Goal: Task Accomplishment & Management: Manage account settings

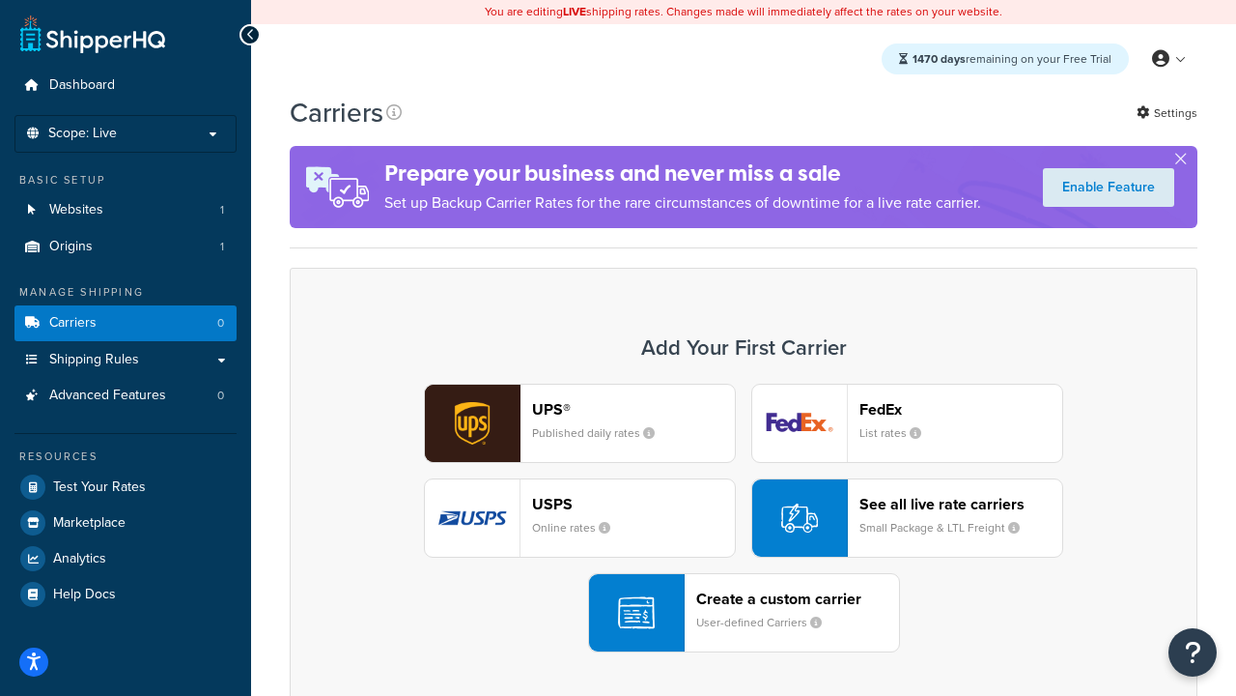
click at [744, 518] on div "UPS® Published daily rates FedEx List rates USPS Online rates See all live rate…" at bounding box center [743, 518] width 867 height 269
click at [961, 409] on header "FedEx" at bounding box center [961, 409] width 203 height 18
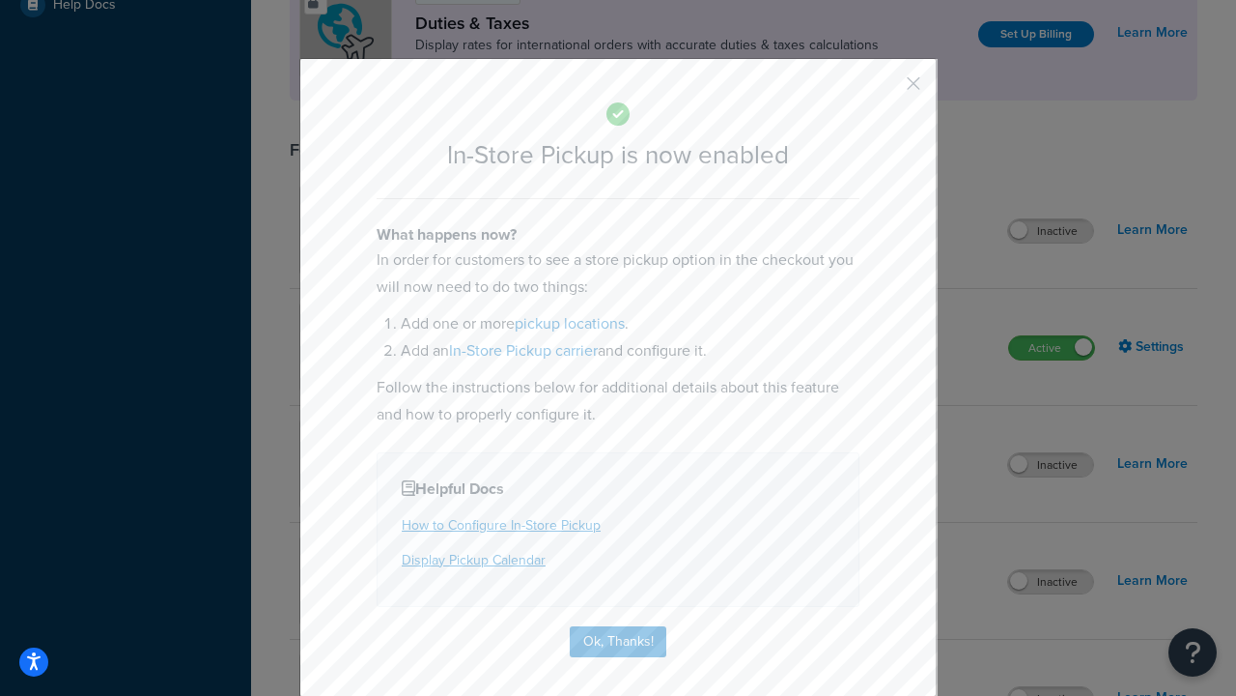
click at [885, 90] on button "button" at bounding box center [885, 90] width 5 height 5
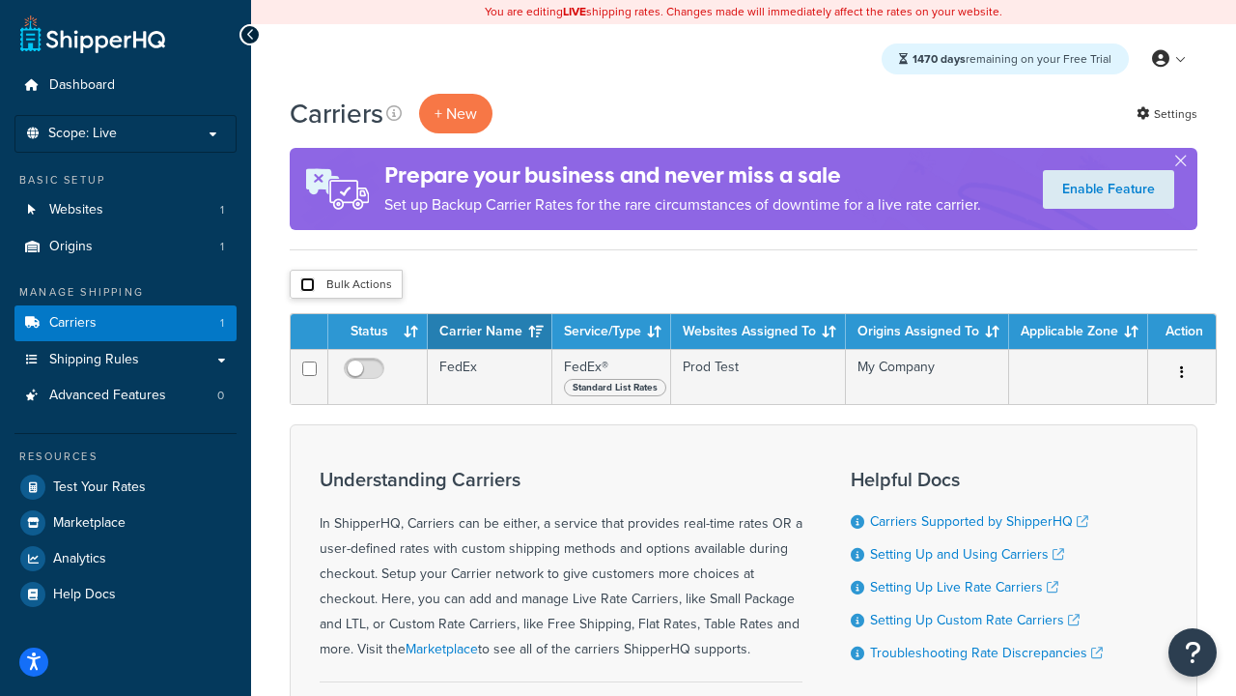
click at [307, 285] on input "checkbox" at bounding box center [307, 284] width 14 height 14
checkbox input "true"
click at [0, 0] on button "Delete" at bounding box center [0, 0] width 0 height 0
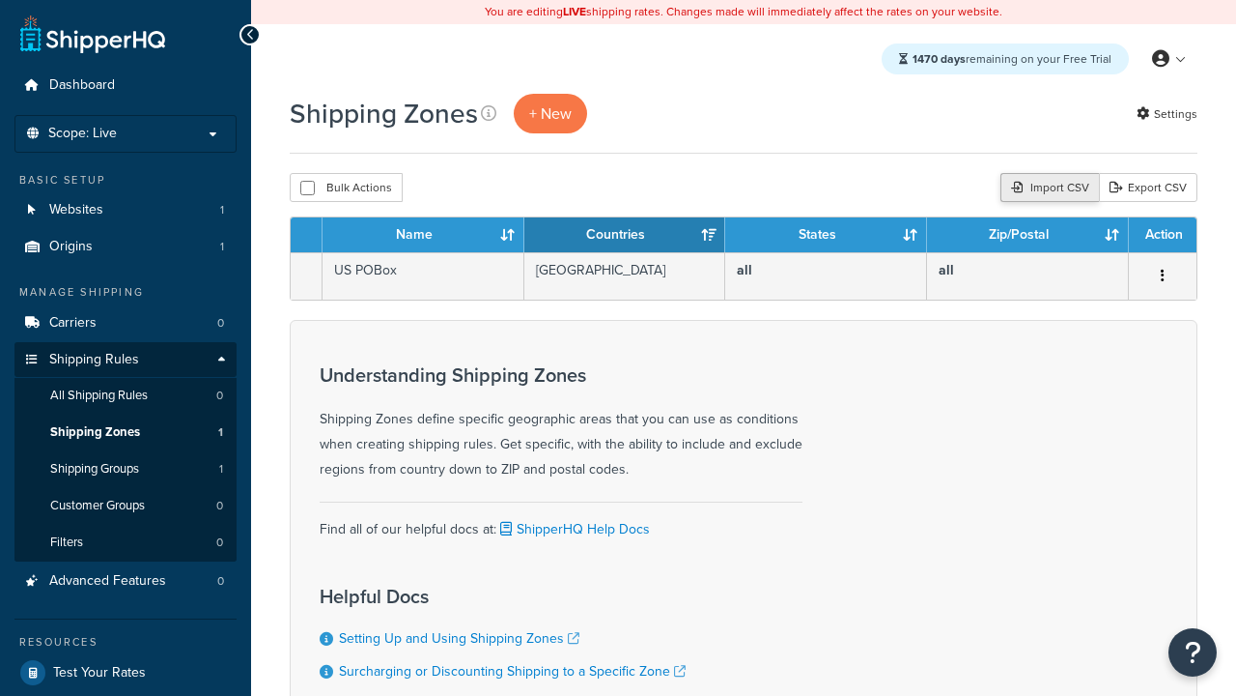
click at [1047, 188] on div "Import CSV" at bounding box center [1050, 187] width 99 height 29
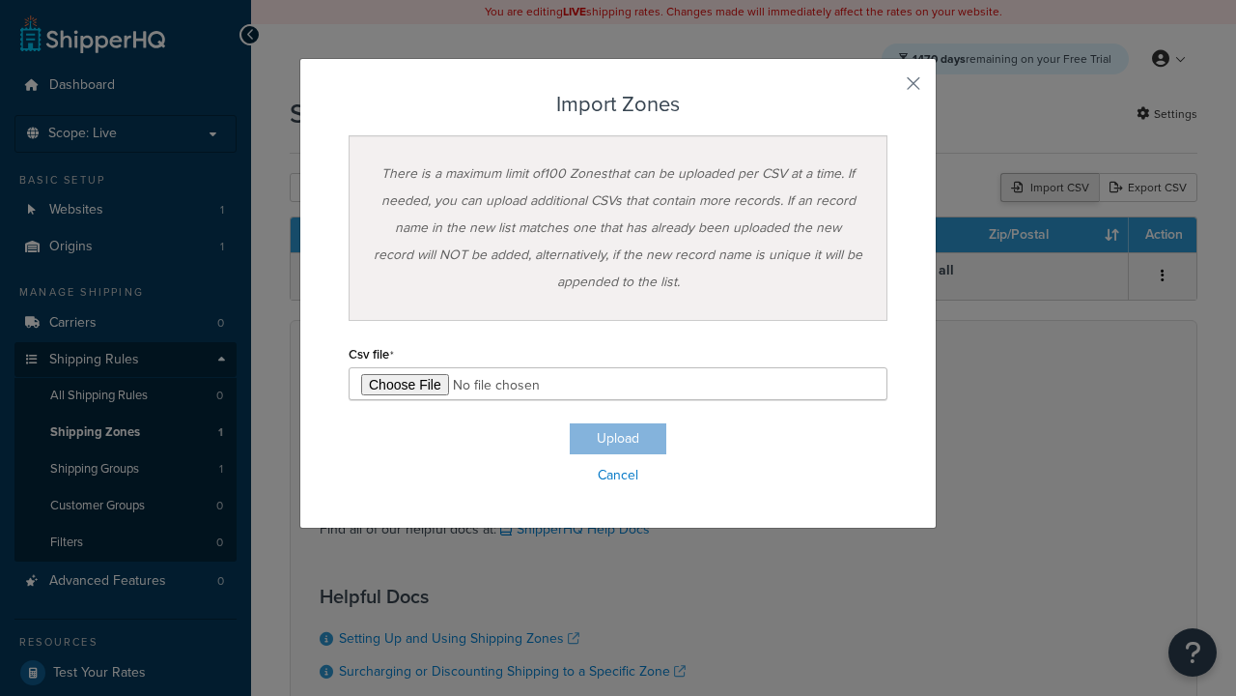
type input "C:\fakepath\importZonesSuccess.csv"
click at [618, 439] on button "Upload" at bounding box center [618, 438] width 97 height 31
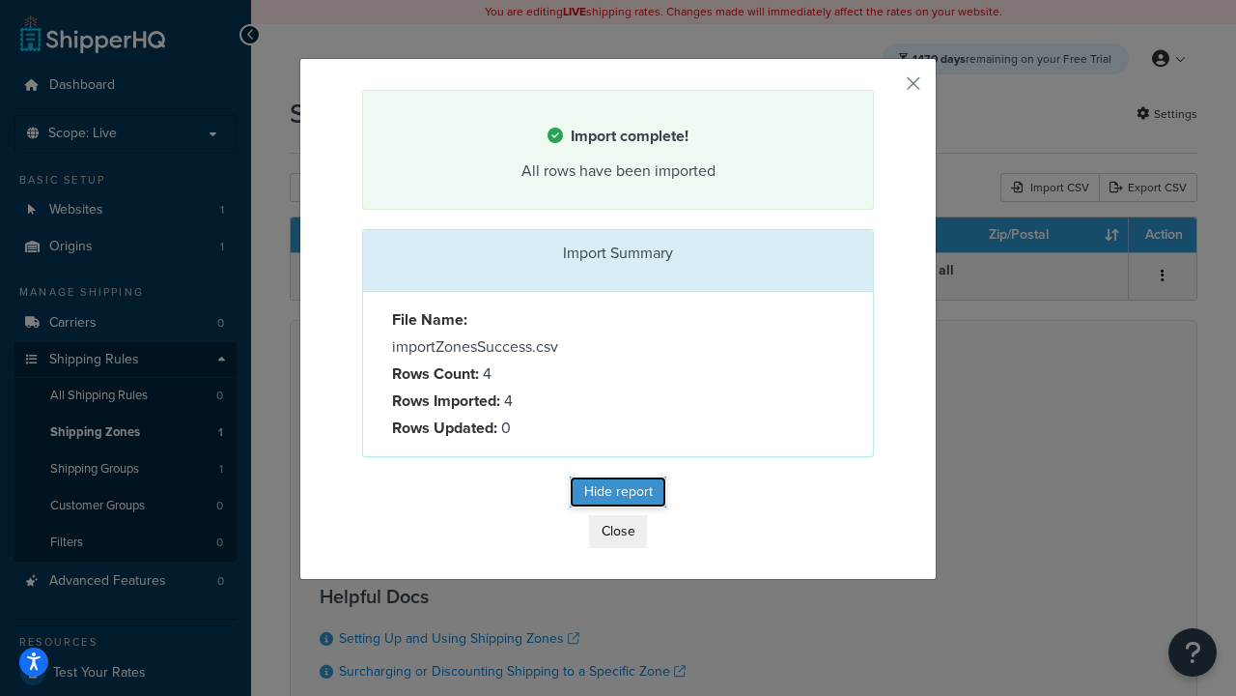
click at [618, 495] on button "Hide report" at bounding box center [618, 491] width 97 height 31
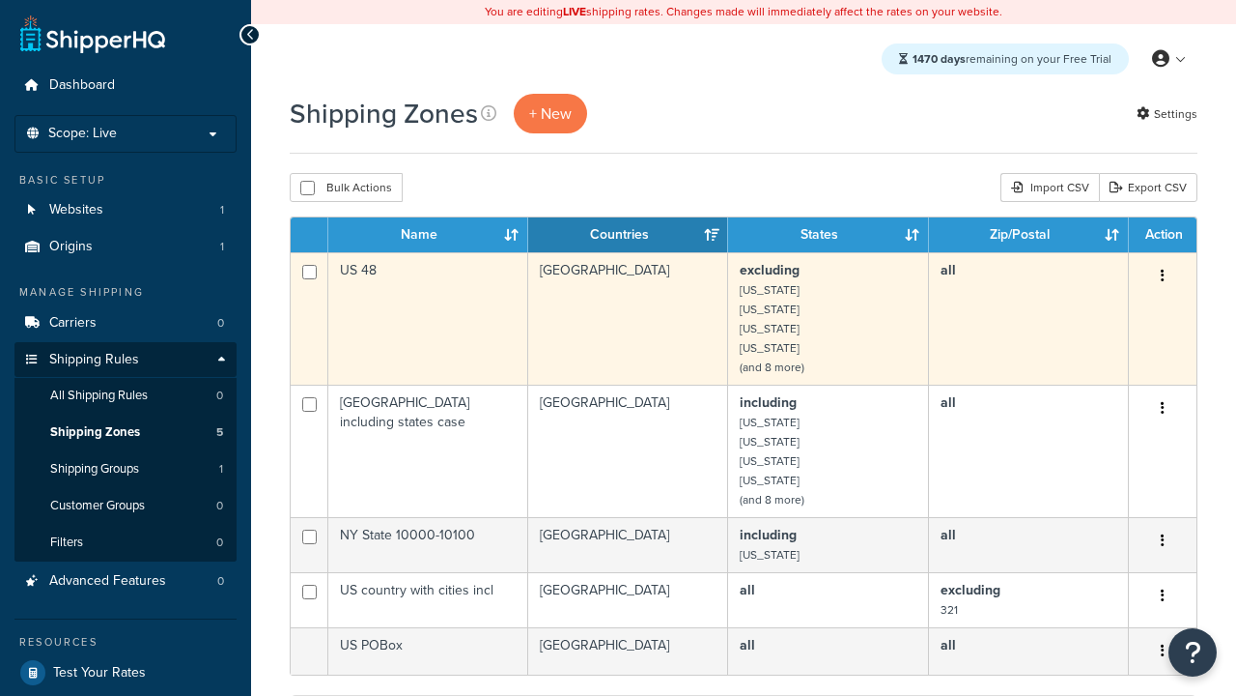
click at [1162, 277] on icon "button" at bounding box center [1163, 276] width 4 height 14
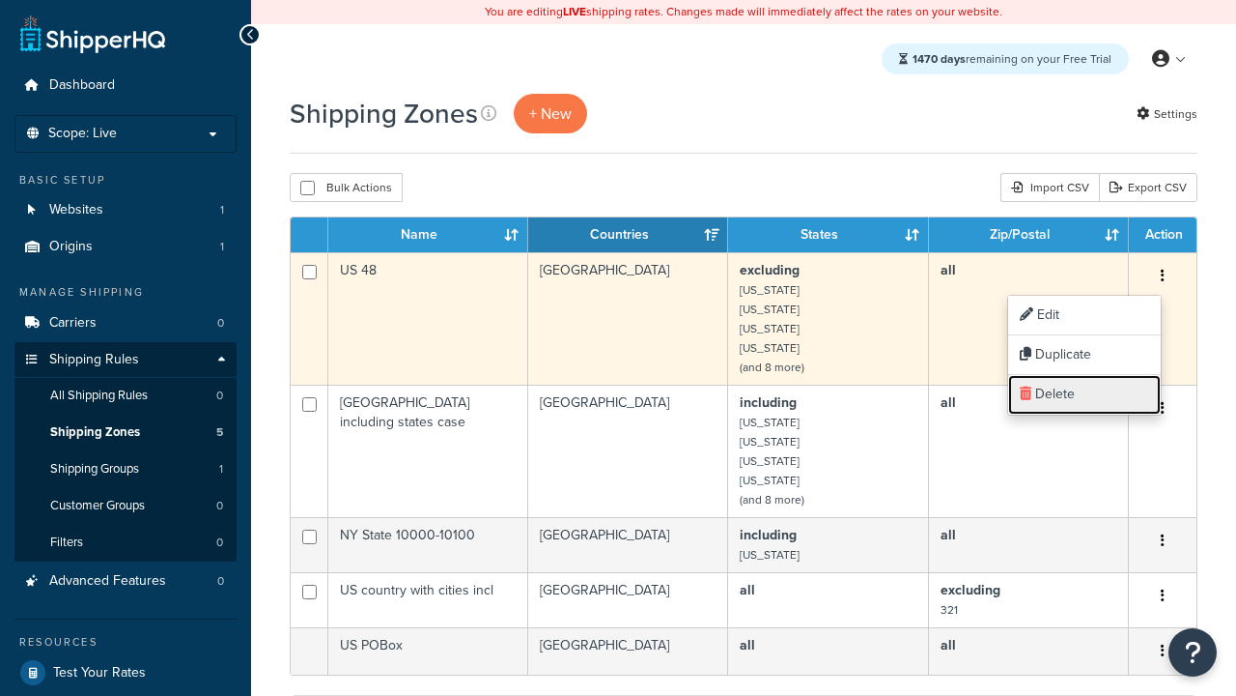
click at [1084, 394] on link "Delete" at bounding box center [1085, 395] width 153 height 40
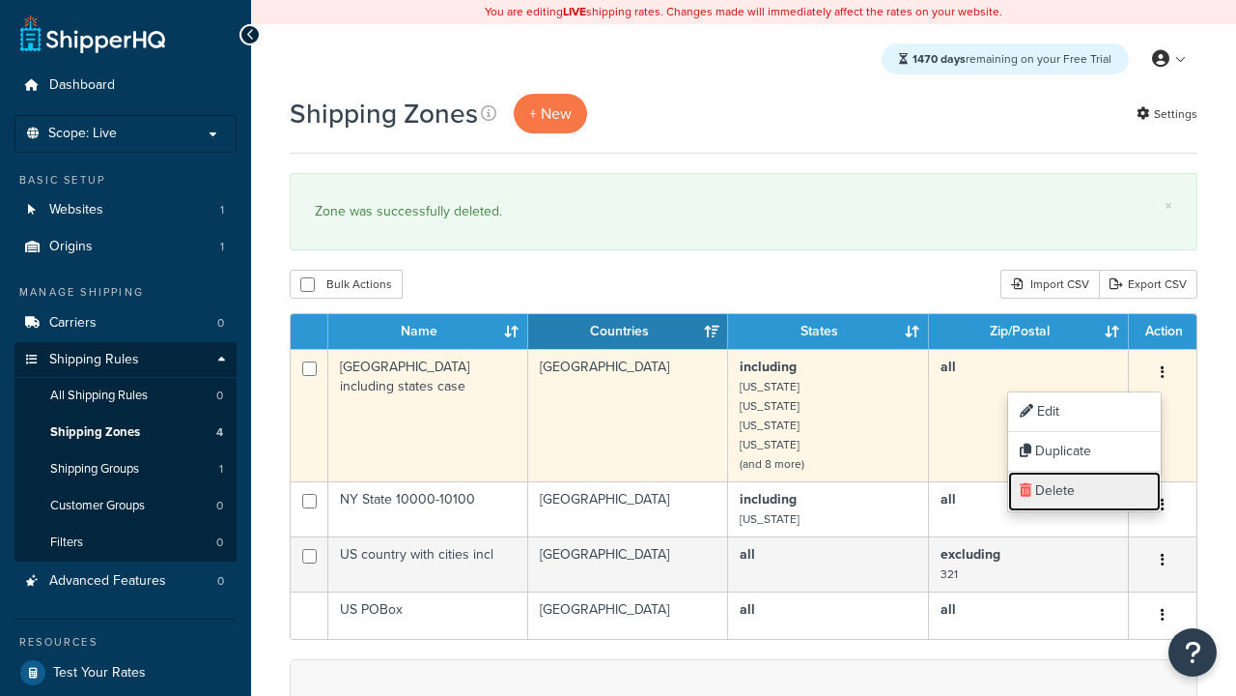
click at [1084, 491] on link "Delete" at bounding box center [1085, 491] width 153 height 40
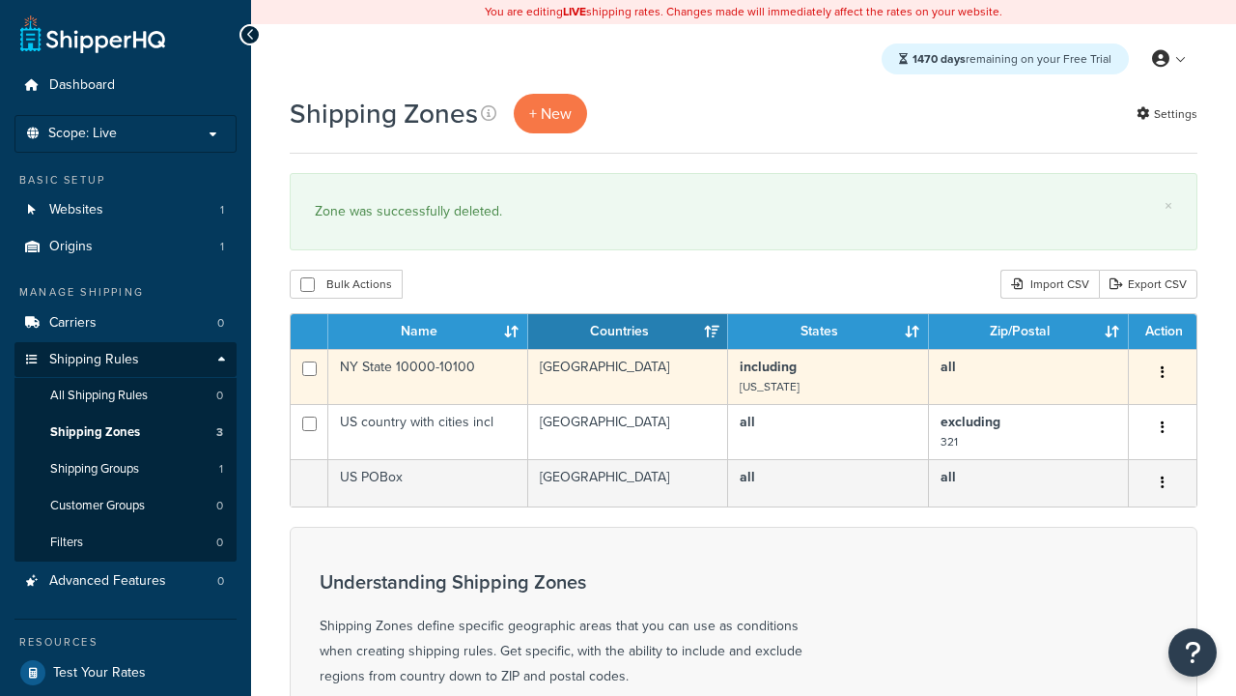
click at [1162, 374] on icon "button" at bounding box center [1163, 372] width 4 height 14
click at [0, 0] on link "Delete" at bounding box center [0, 0] width 0 height 0
